Goal: Find specific page/section: Find specific page/section

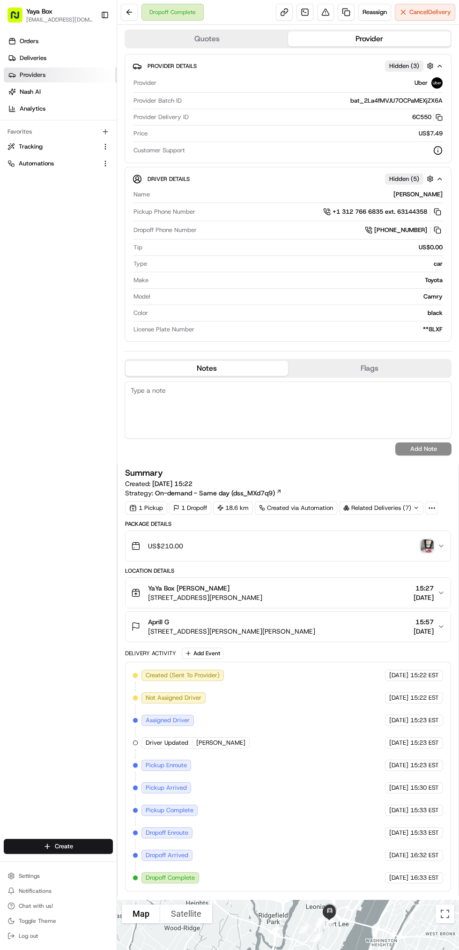
click at [12, 75] on icon at bounding box center [12, 75] width 8 height 8
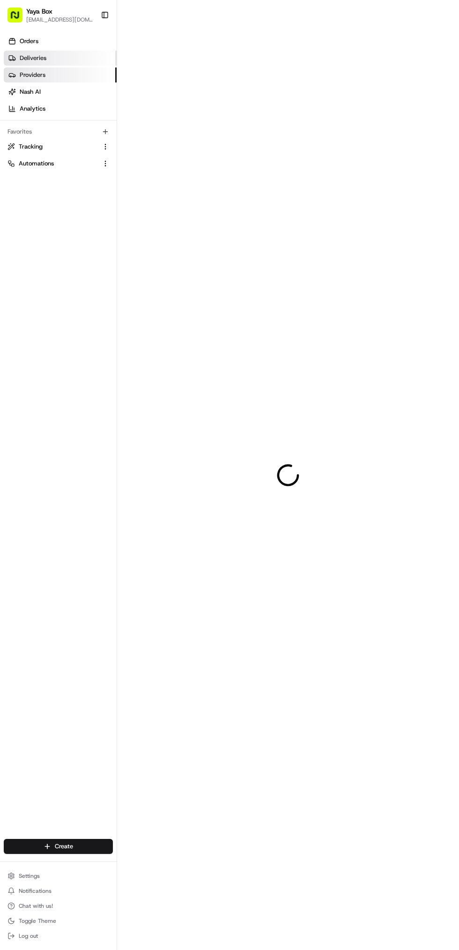
click at [12, 58] on icon at bounding box center [12, 58] width 8 height 8
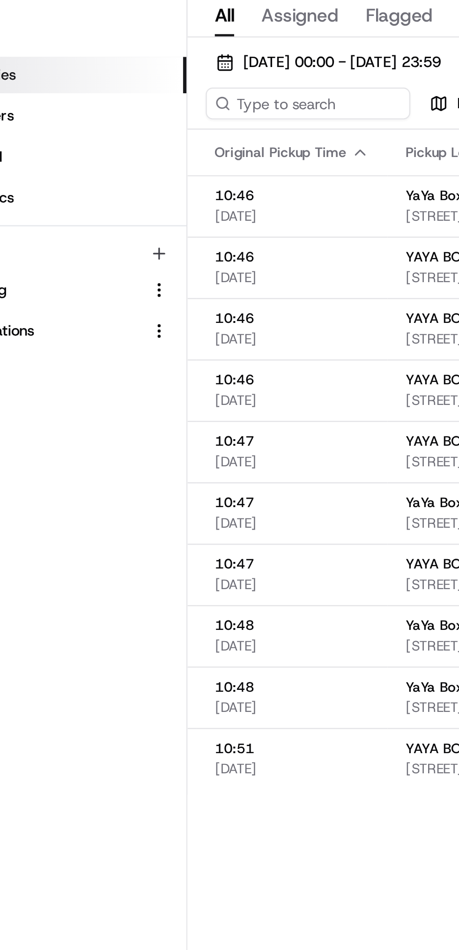
scroll to position [0, 73]
